Goal: Information Seeking & Learning: Understand process/instructions

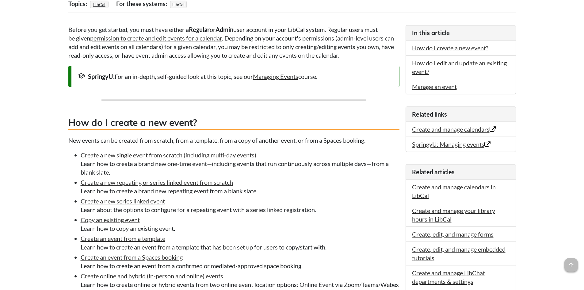
scroll to position [153, 0]
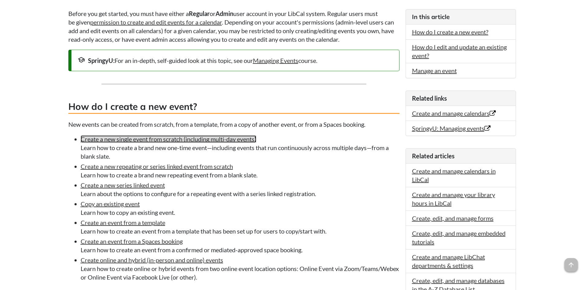
click at [141, 141] on link "Create a new single event from scratch (including multi-day events)" at bounding box center [169, 138] width 176 height 7
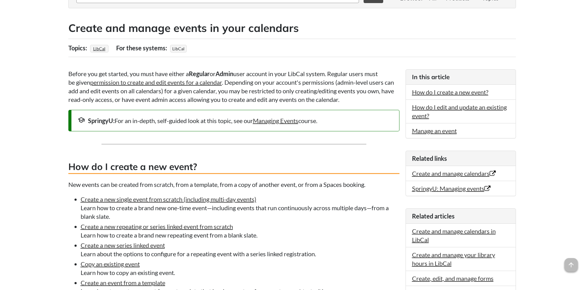
scroll to position [123, 0]
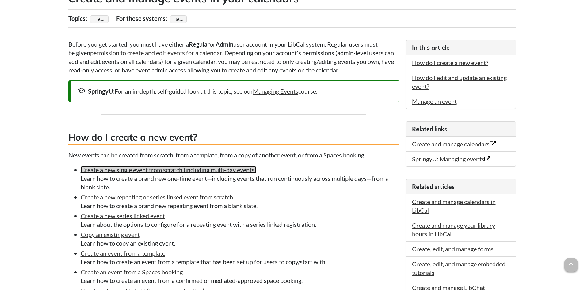
click at [174, 169] on link "Create a new single event from scratch (including multi-day events)" at bounding box center [169, 169] width 176 height 7
